Goal: Task Accomplishment & Management: Manage account settings

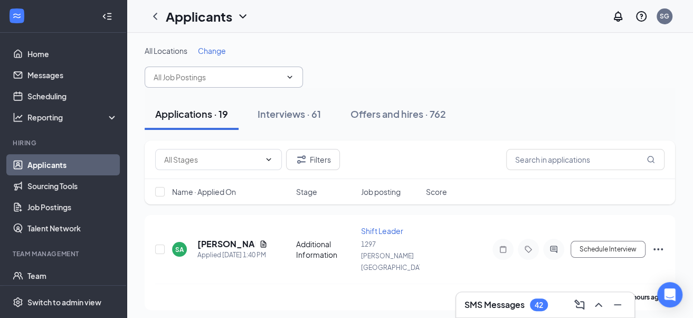
click at [252, 70] on span at bounding box center [224, 77] width 158 height 21
click at [263, 78] on input "text" at bounding box center [218, 77] width 128 height 12
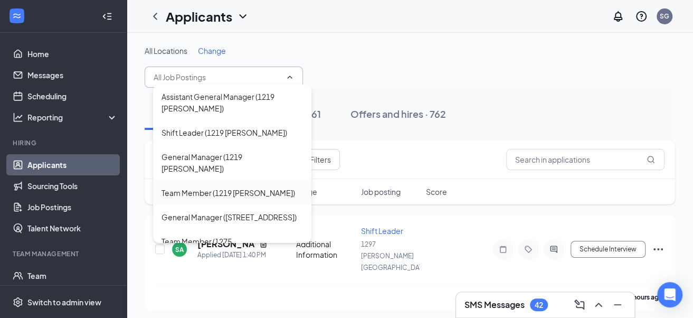
click at [223, 187] on div "Team Member (1219 [PERSON_NAME])" at bounding box center [229, 193] width 134 height 12
type input "Team Member (1219 [PERSON_NAME])"
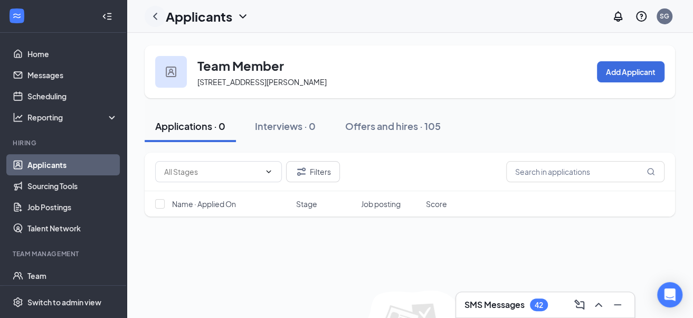
click at [155, 18] on icon "ChevronLeft" at bounding box center [155, 16] width 4 height 7
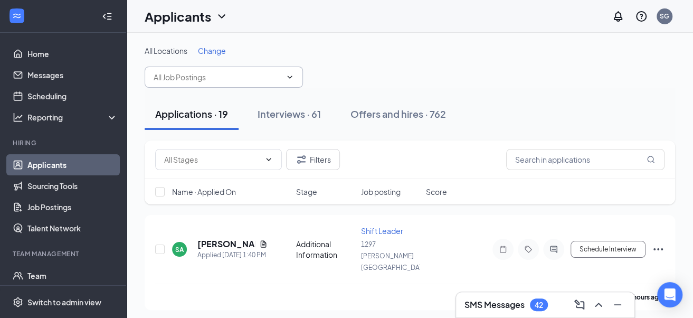
click at [216, 80] on input "text" at bounding box center [218, 77] width 128 height 12
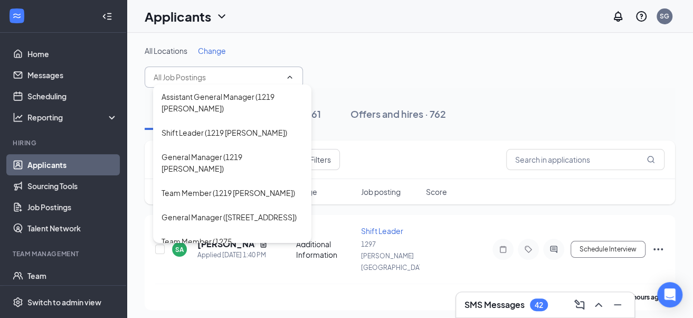
scroll to position [138, 0]
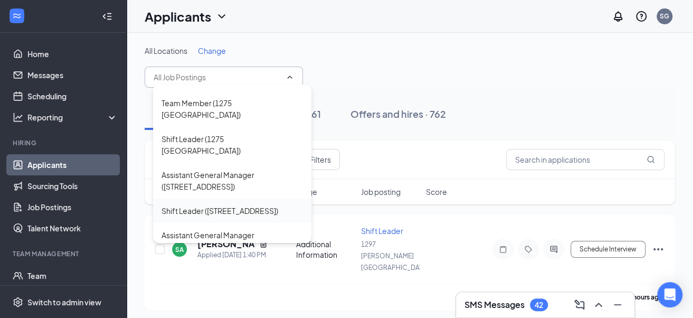
click at [244, 205] on div "Shift Leader ([STREET_ADDRESS])" at bounding box center [220, 211] width 117 height 12
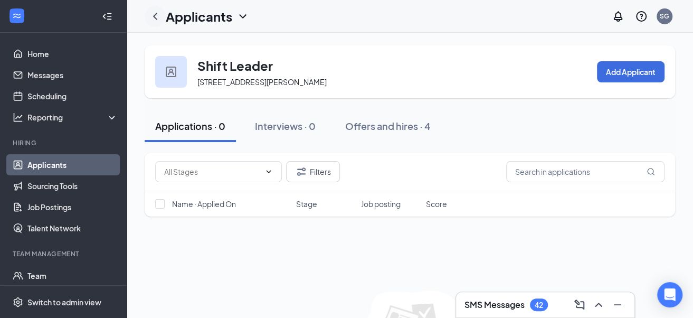
click at [153, 17] on icon "ChevronLeft" at bounding box center [155, 16] width 13 height 13
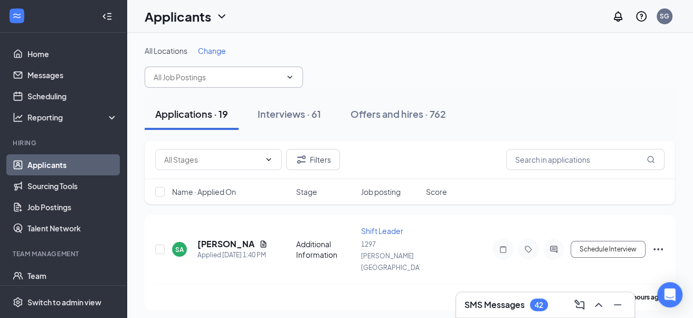
click at [242, 75] on input "text" at bounding box center [218, 77] width 128 height 12
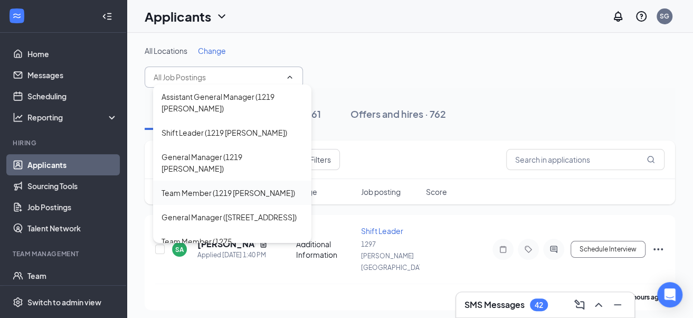
click at [223, 187] on div "Team Member (1219 [PERSON_NAME])" at bounding box center [229, 193] width 134 height 12
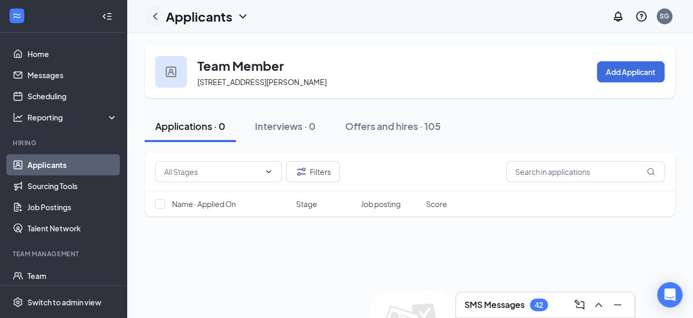
click at [153, 14] on icon "ChevronLeft" at bounding box center [155, 16] width 13 height 13
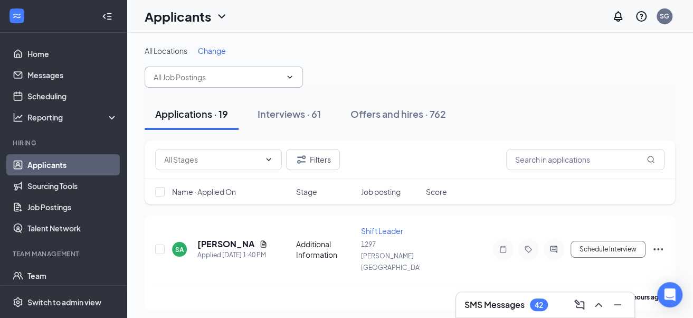
click at [228, 73] on input "text" at bounding box center [218, 77] width 128 height 12
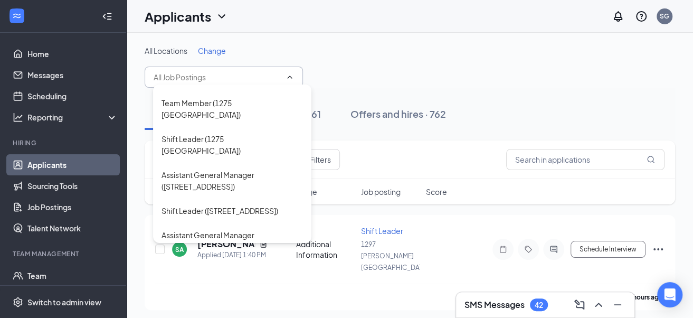
scroll to position [277, 0]
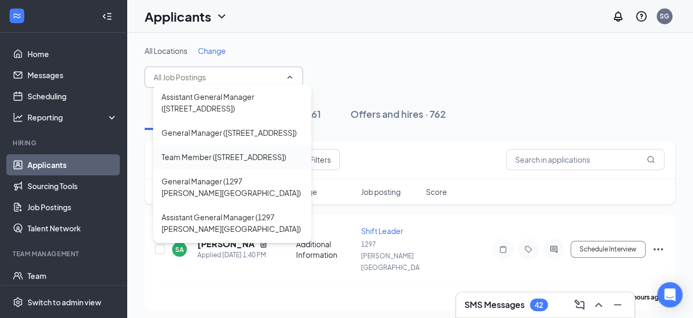
click at [261, 151] on div "Team Member ([STREET_ADDRESS])" at bounding box center [224, 157] width 125 height 12
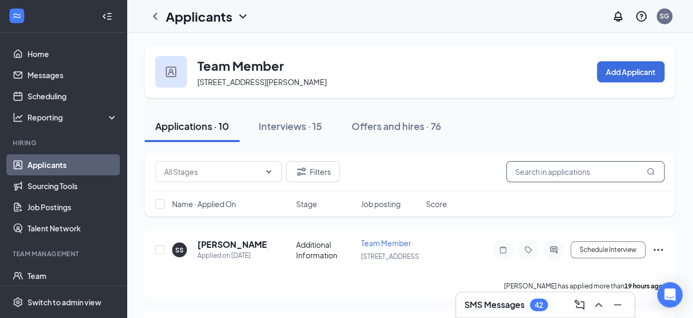
click at [533, 175] on input "text" at bounding box center [586, 171] width 158 height 21
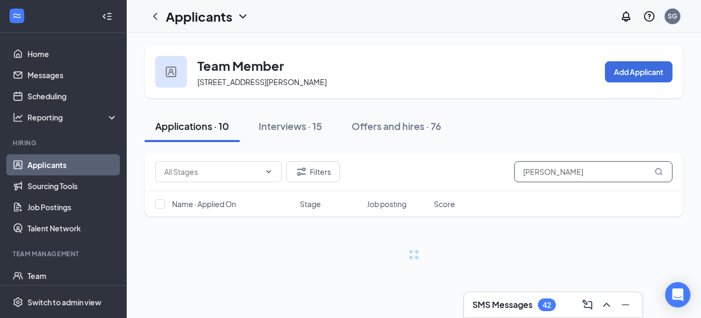
type input "[PERSON_NAME]"
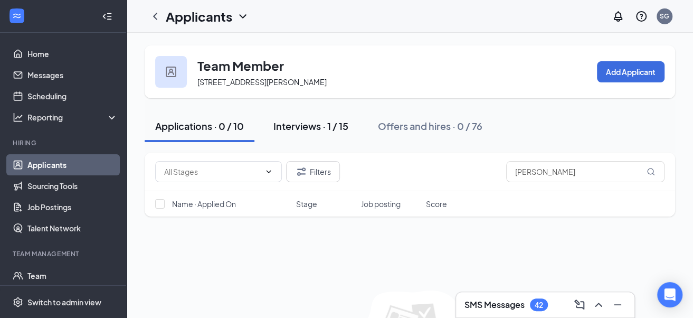
click at [319, 127] on div "Interviews · 1 / 15" at bounding box center [311, 125] width 75 height 13
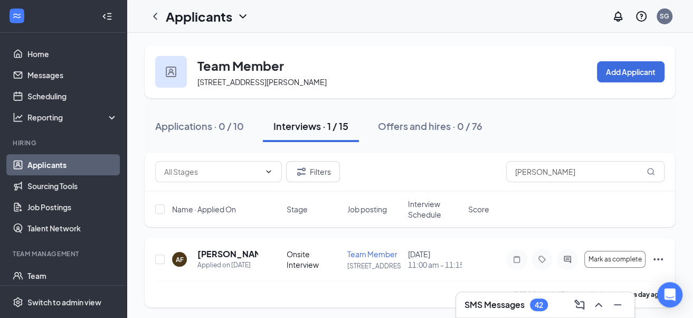
click at [659, 260] on icon "Ellipses" at bounding box center [658, 259] width 13 height 13
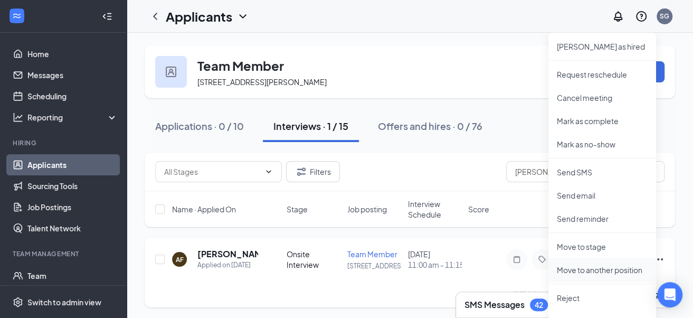
click at [612, 267] on p "Move to another position" at bounding box center [602, 270] width 91 height 11
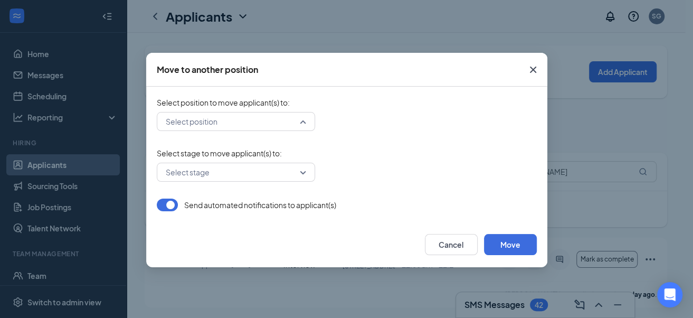
click at [266, 118] on input "search" at bounding box center [232, 121] width 138 height 18
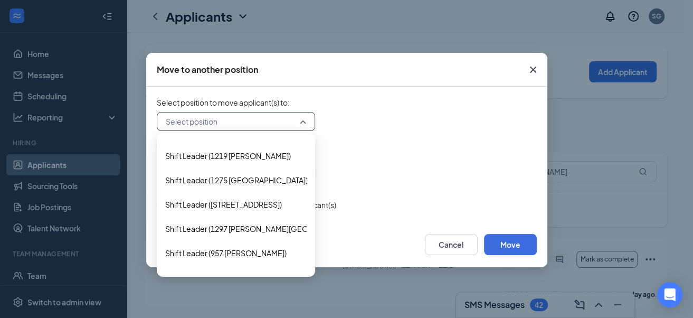
scroll to position [350, 0]
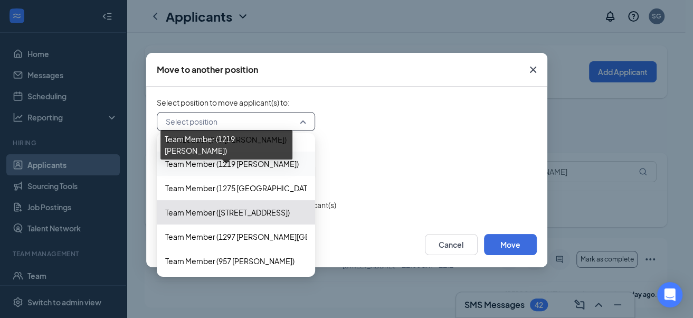
click at [252, 160] on span "Team Member (1219 [PERSON_NAME])" at bounding box center [232, 164] width 134 height 12
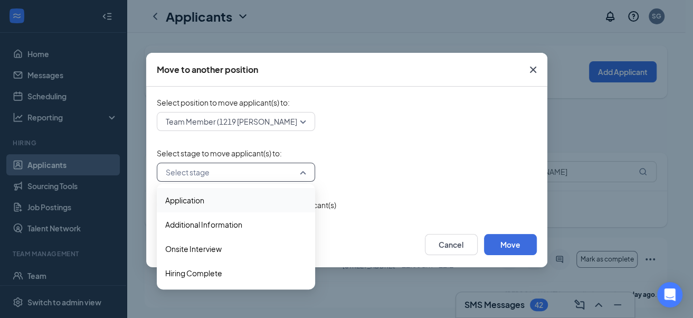
click at [256, 170] on input "search" at bounding box center [232, 172] width 138 height 18
click at [223, 245] on span "Onsite Interview" at bounding box center [236, 249] width 142 height 12
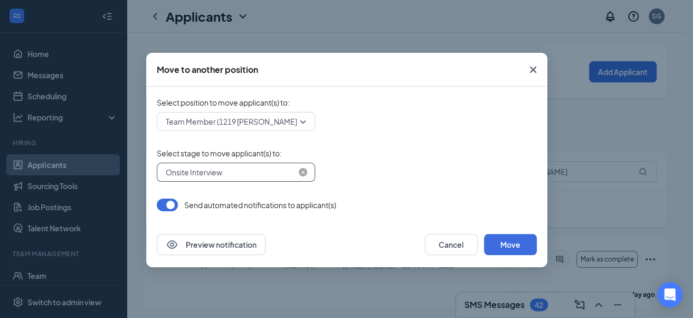
click at [292, 173] on span "Onsite Interview" at bounding box center [231, 172] width 131 height 16
click at [404, 156] on span "Select stage to move applicant(s) to :" at bounding box center [347, 153] width 380 height 11
click at [511, 247] on button "Move" at bounding box center [510, 244] width 53 height 21
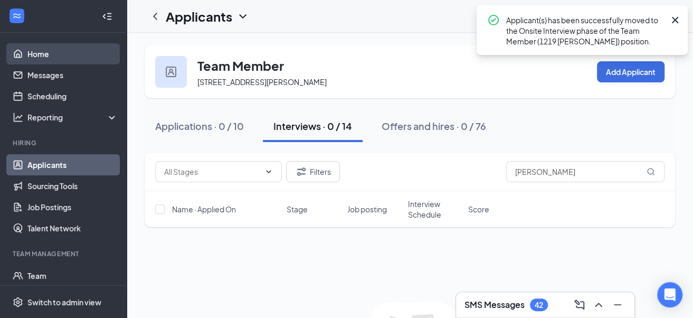
click at [55, 56] on link "Home" at bounding box center [72, 53] width 90 height 21
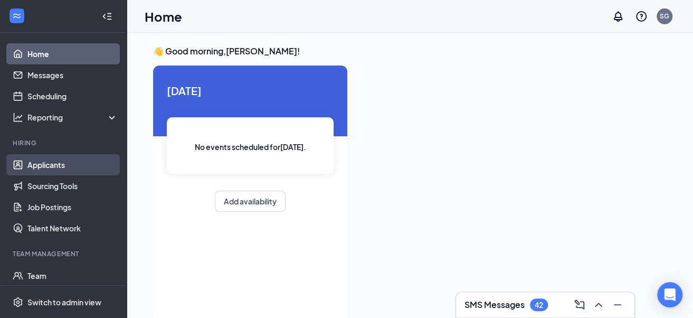
click at [58, 161] on link "Applicants" at bounding box center [72, 164] width 90 height 21
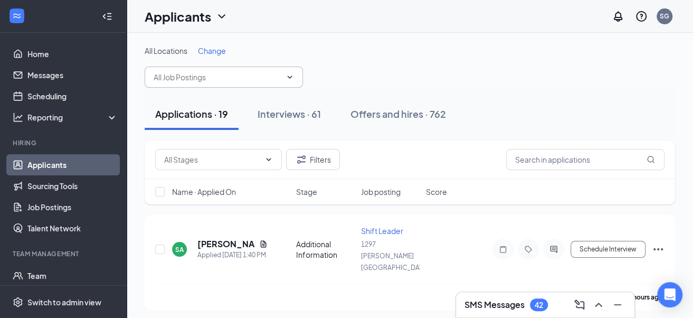
click at [207, 74] on input "text" at bounding box center [218, 77] width 128 height 12
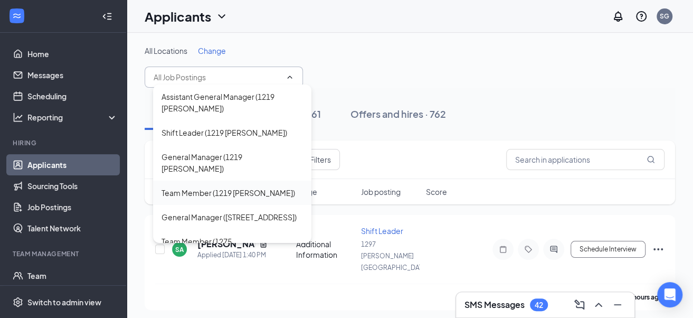
click at [230, 187] on div "Team Member (1219 [PERSON_NAME])" at bounding box center [229, 193] width 134 height 12
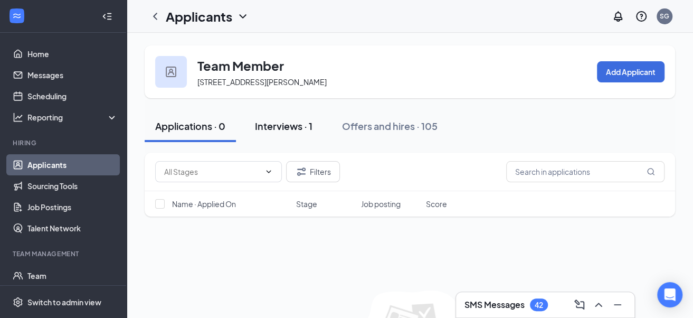
click at [283, 134] on button "Interviews · 1" at bounding box center [284, 126] width 79 height 32
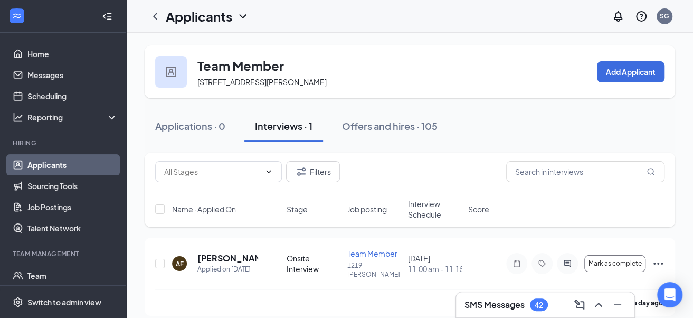
click at [45, 159] on link "Applicants" at bounding box center [72, 164] width 90 height 21
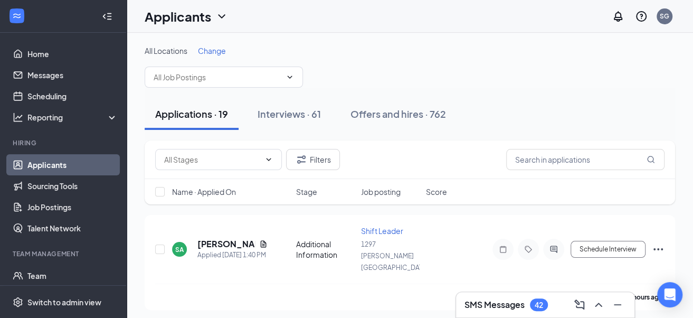
click at [213, 89] on div "Applications · 19 Interviews · 61 Offers and hires · 762" at bounding box center [410, 114] width 531 height 53
click at [193, 68] on span at bounding box center [224, 77] width 158 height 21
click at [208, 81] on input "text" at bounding box center [218, 77] width 128 height 12
click at [375, 49] on div "All Locations Change" at bounding box center [410, 50] width 531 height 11
click at [210, 46] on span "Change" at bounding box center [212, 51] width 28 height 10
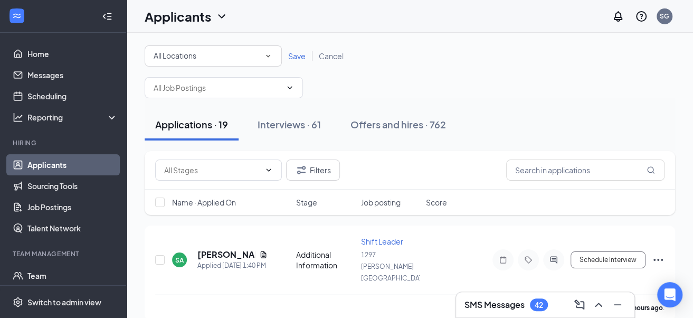
click at [304, 51] on span "Save" at bounding box center [296, 56] width 17 height 10
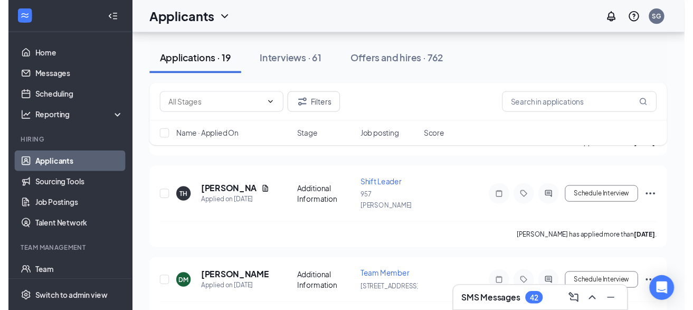
scroll to position [401, 0]
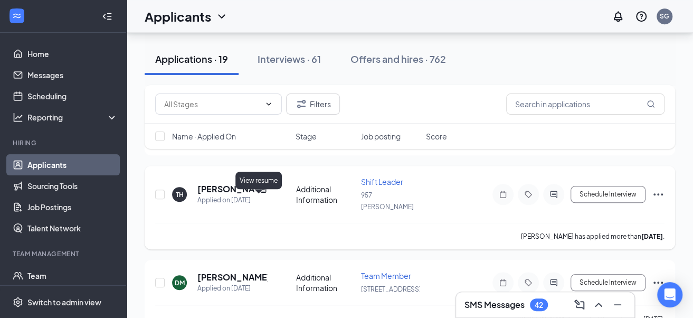
click at [260, 192] on icon "Document" at bounding box center [263, 188] width 6 height 7
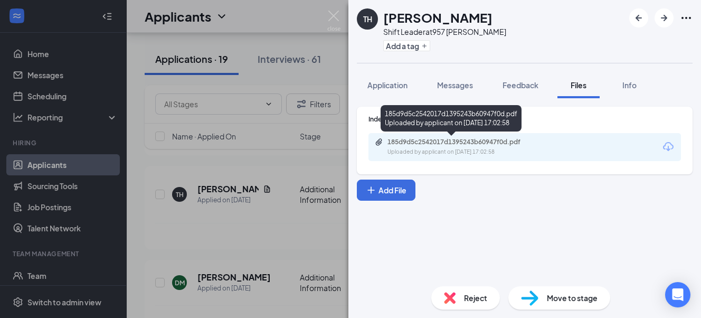
click at [437, 148] on div "Uploaded by applicant on [DATE] 17:02:58" at bounding box center [467, 152] width 158 height 8
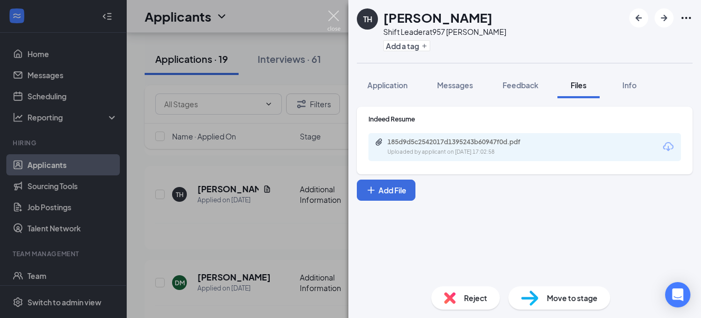
click at [333, 20] on img at bounding box center [333, 21] width 13 height 21
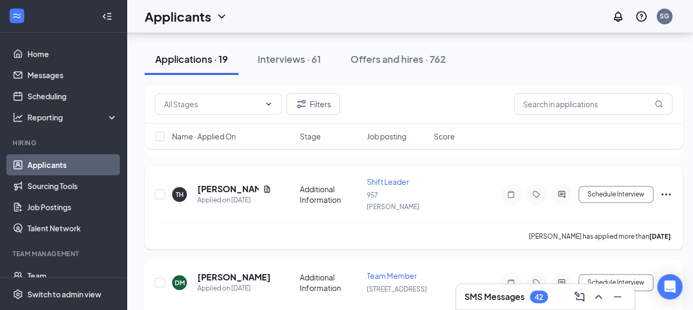
click at [273, 237] on div "[PERSON_NAME] has applied more than [DATE] ." at bounding box center [414, 236] width 518 height 26
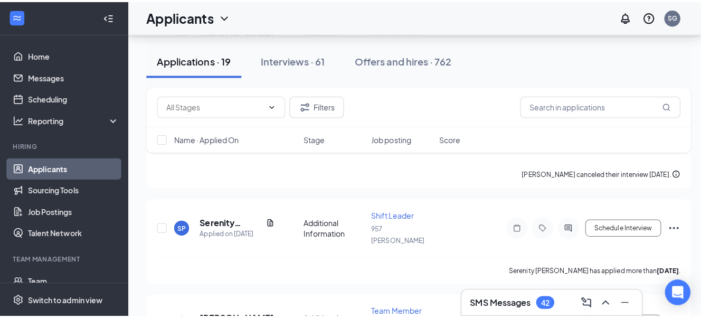
scroll to position [1281, 0]
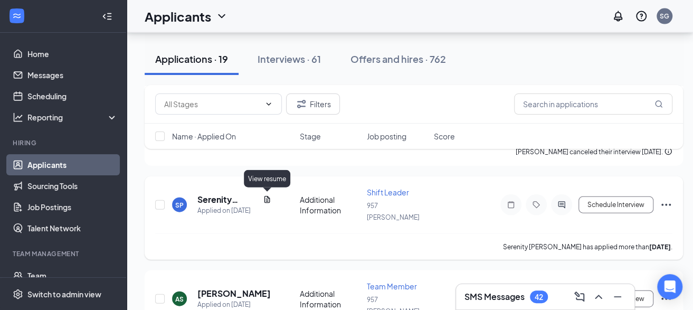
click at [265, 199] on icon "Document" at bounding box center [268, 199] width 6 height 7
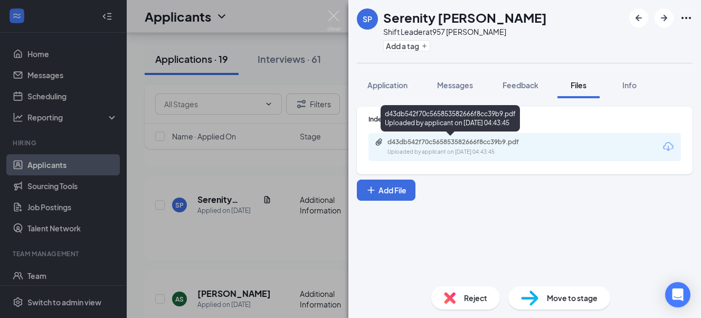
click at [426, 143] on div "d43db542f70c565853582666f8cc39b9.pdf" at bounding box center [462, 142] width 148 height 8
